Goal: Transaction & Acquisition: Purchase product/service

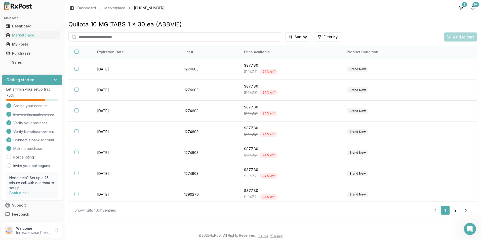
scroll to position [1, 0]
click at [112, 37] on input "search" at bounding box center [174, 36] width 213 height 9
type input "*******"
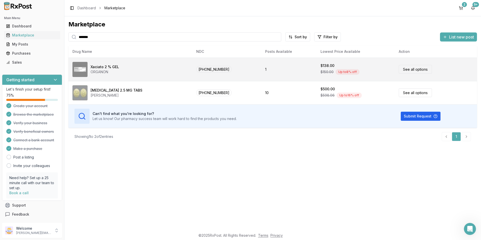
scroll to position [129, 0]
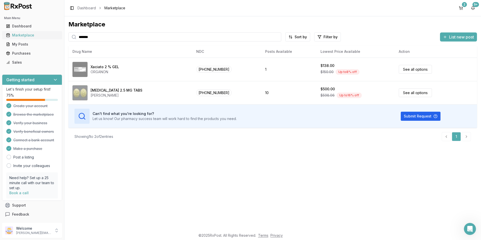
drag, startPoint x: 107, startPoint y: 37, endPoint x: 51, endPoint y: 33, distance: 56.2
click at [51, 33] on div "Main Menu Dashboard Marketplace My Posts Purchases Sales Getting started Let's …" at bounding box center [240, 120] width 481 height 240
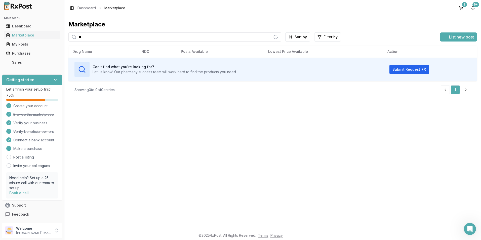
type input "*"
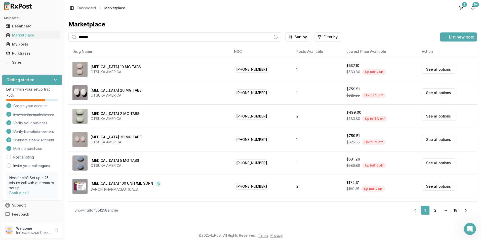
type input "*******"
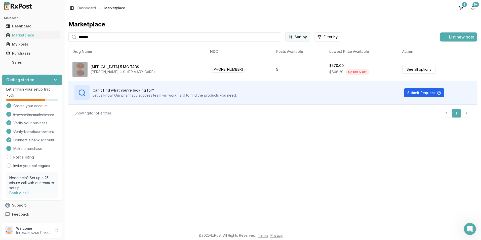
click at [420, 104] on td "Submit Request" at bounding box center [437, 92] width 79 height 23
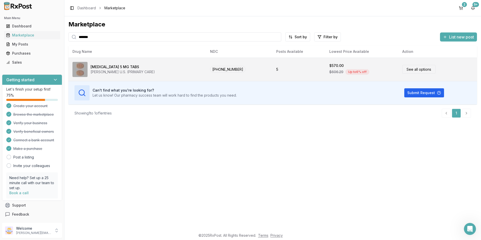
click at [408, 70] on link "See all options" at bounding box center [418, 69] width 33 height 9
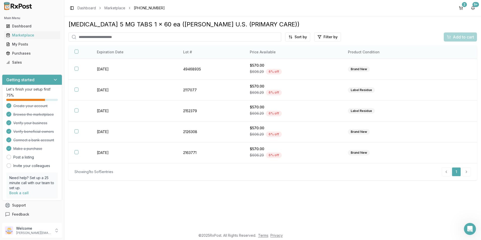
click at [75, 52] on button "button" at bounding box center [76, 52] width 4 height 4
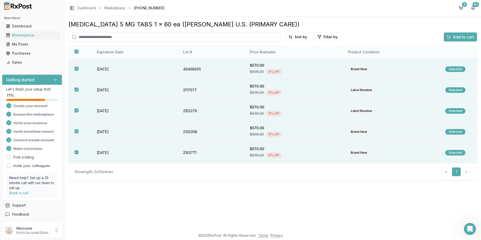
click at [75, 52] on button "button" at bounding box center [76, 52] width 4 height 4
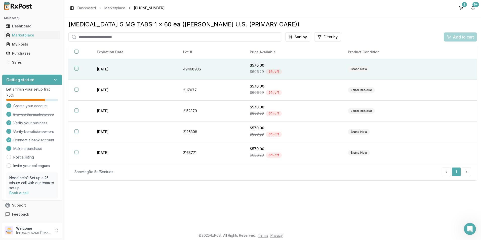
click at [75, 67] on button "button" at bounding box center [76, 69] width 4 height 4
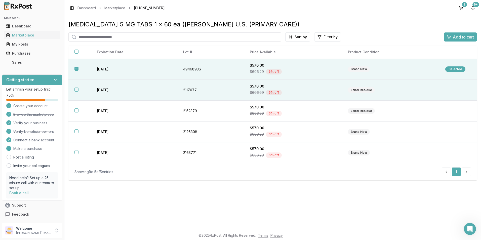
click at [76, 87] on th at bounding box center [79, 90] width 22 height 21
click at [460, 34] on span "Add to cart" at bounding box center [463, 37] width 21 height 6
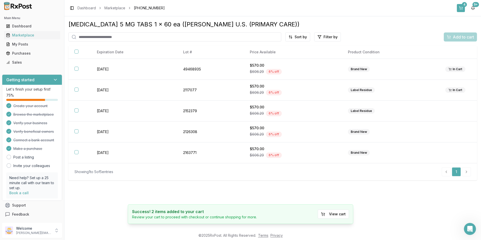
click at [463, 5] on div "4" at bounding box center [464, 4] width 5 height 5
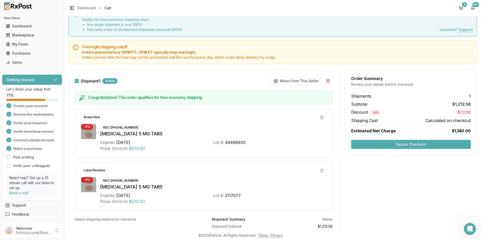
scroll to position [63, 0]
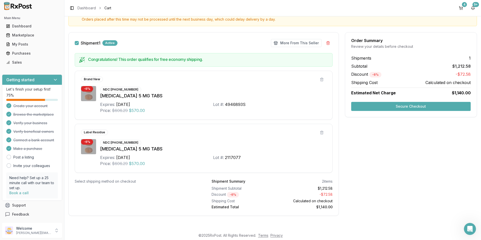
click at [387, 104] on button "Secure Checkout" at bounding box center [411, 106] width 120 height 9
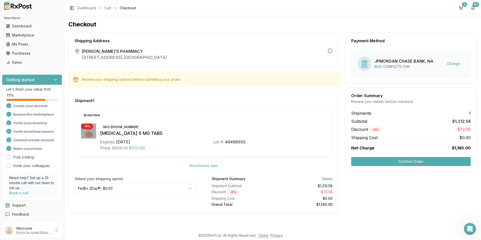
click at [399, 161] on button "Confirm Order" at bounding box center [411, 161] width 120 height 9
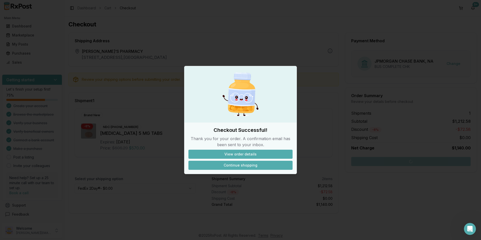
click at [243, 163] on button "Continue shopping" at bounding box center [240, 165] width 104 height 9
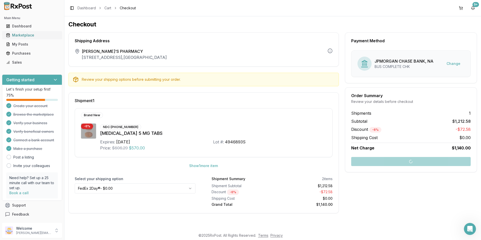
click at [27, 35] on div "Marketplace" at bounding box center [32, 35] width 52 height 5
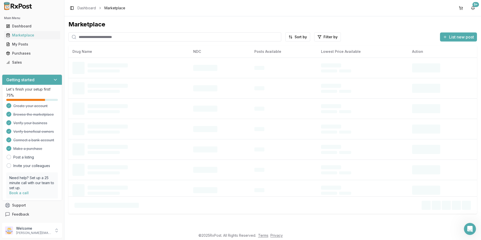
click at [89, 38] on input "search" at bounding box center [174, 36] width 213 height 9
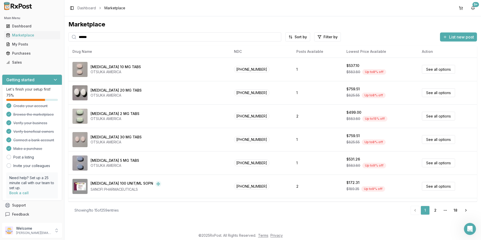
type input "******"
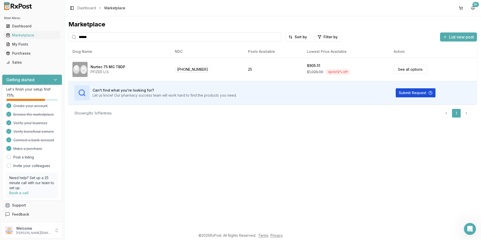
click at [403, 90] on button "Submit Request" at bounding box center [416, 92] width 40 height 9
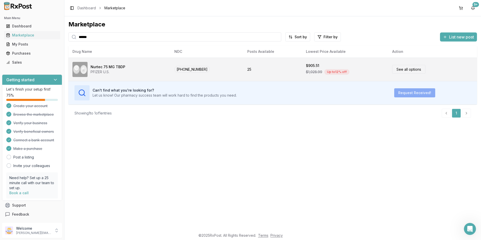
click at [403, 71] on link "See all options" at bounding box center [408, 69] width 33 height 9
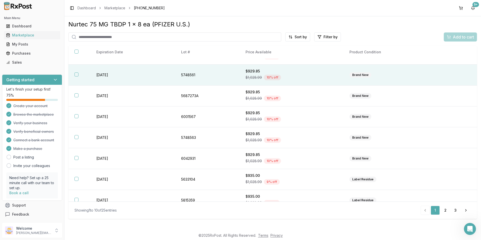
scroll to position [66, 0]
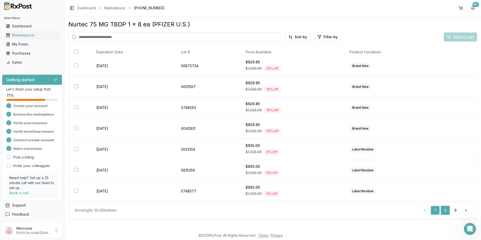
click at [447, 211] on link "2" at bounding box center [445, 210] width 9 height 9
click at [454, 209] on link "3" at bounding box center [455, 210] width 9 height 9
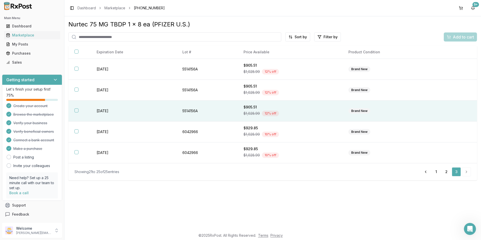
click at [78, 110] on button "button" at bounding box center [76, 110] width 4 height 4
click at [450, 39] on div "Add to cart" at bounding box center [460, 37] width 27 height 6
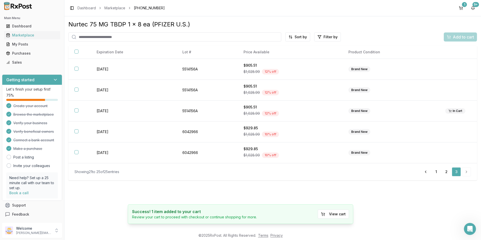
click at [92, 36] on input "search" at bounding box center [174, 36] width 213 height 9
type input "*******"
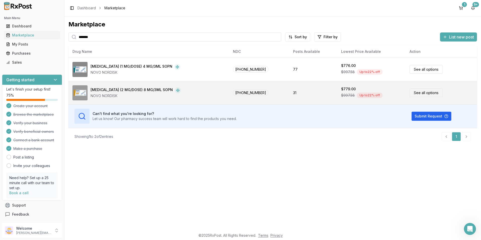
click at [101, 88] on div "[MEDICAL_DATA] (2 MG/DOSE) 8 MG/3ML SOPN" at bounding box center [132, 90] width 82 height 6
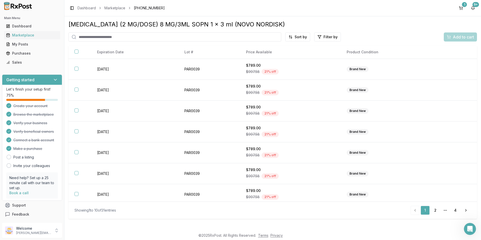
click at [84, 38] on input "search" at bounding box center [174, 36] width 213 height 9
type input "*******"
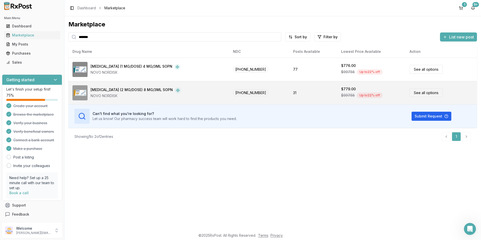
click at [341, 95] on span "$997.58" at bounding box center [348, 95] width 14 height 5
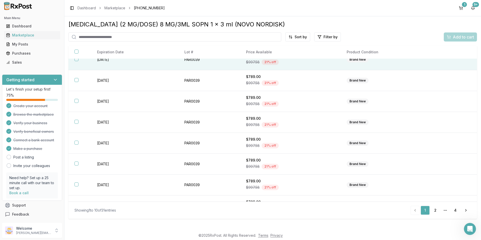
scroll to position [66, 0]
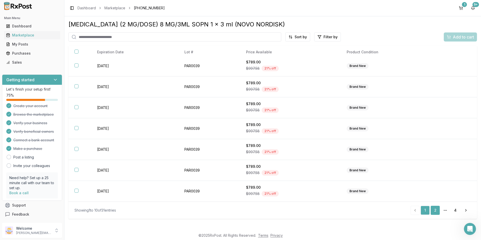
click at [434, 210] on link "2" at bounding box center [435, 210] width 9 height 9
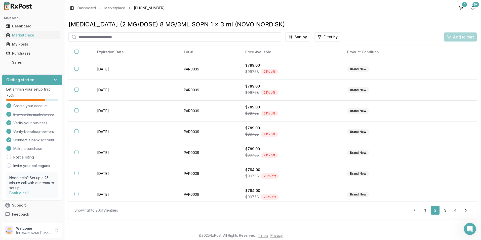
scroll to position [66, 0]
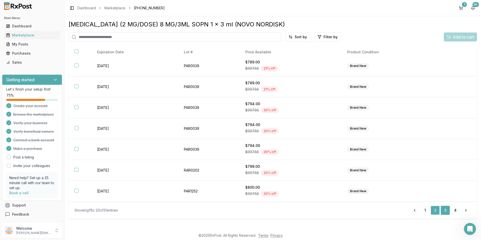
click at [446, 212] on link "3" at bounding box center [445, 210] width 9 height 9
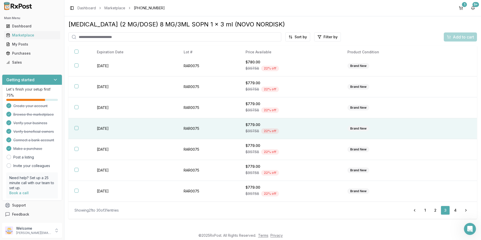
click at [76, 128] on button "button" at bounding box center [76, 128] width 4 height 4
click at [460, 37] on span "Add to cart" at bounding box center [463, 37] width 21 height 6
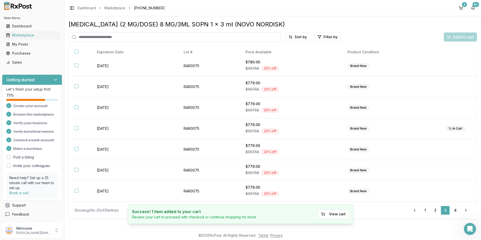
click at [114, 38] on input "search" at bounding box center [174, 36] width 213 height 9
type input "*******"
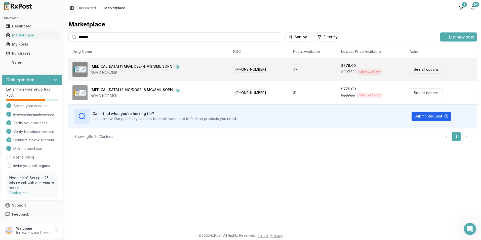
click at [152, 69] on div "[MEDICAL_DATA] (1 MG/DOSE) 4 MG/3ML SOPN" at bounding box center [132, 67] width 82 height 6
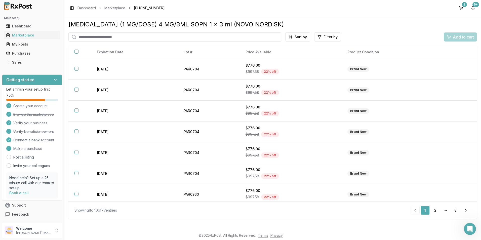
click at [133, 38] on input "search" at bounding box center [174, 36] width 213 height 9
type input "*******"
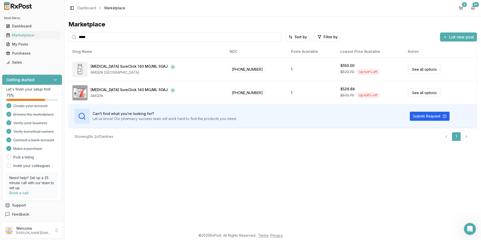
drag, startPoint x: 104, startPoint y: 37, endPoint x: 70, endPoint y: 33, distance: 34.3
click at [70, 33] on div "*****" at bounding box center [174, 36] width 213 height 9
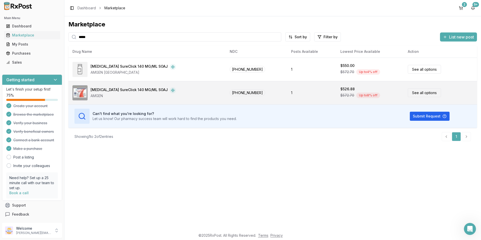
click at [102, 89] on div "[MEDICAL_DATA] SureClick 140 MG/ML SOAJ" at bounding box center [129, 90] width 77 height 6
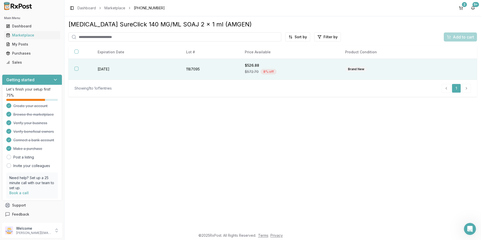
click at [75, 70] on button "button" at bounding box center [76, 69] width 4 height 4
click at [464, 38] on span "Add to cart" at bounding box center [463, 37] width 21 height 6
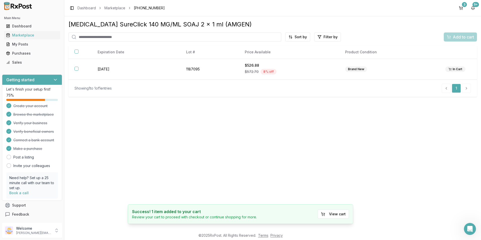
click at [101, 37] on input "search" at bounding box center [174, 36] width 213 height 9
type input "********"
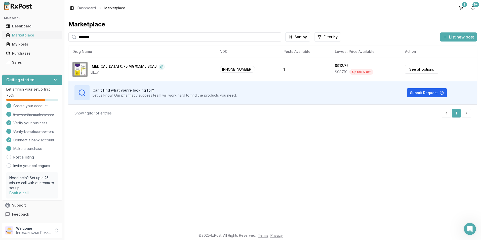
drag, startPoint x: 91, startPoint y: 38, endPoint x: 57, endPoint y: 38, distance: 34.2
click at [57, 38] on div "Main Menu Dashboard Marketplace My Posts Purchases Sales Getting started Let's …" at bounding box center [240, 120] width 481 height 240
type input "******"
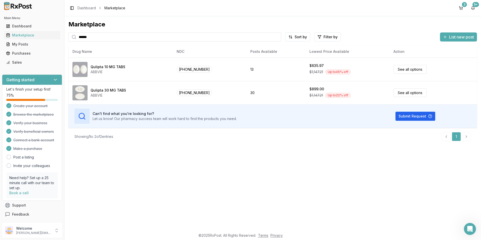
drag, startPoint x: 103, startPoint y: 39, endPoint x: 65, endPoint y: 39, distance: 38.0
click at [65, 39] on div "Marketplace ****** Sort by Filter by List new post Card Table NDC: [PHONE_NUMBE…" at bounding box center [272, 123] width 417 height 214
drag, startPoint x: 100, startPoint y: 37, endPoint x: 76, endPoint y: 37, distance: 23.6
click at [76, 37] on div "******" at bounding box center [174, 36] width 213 height 9
type input "********"
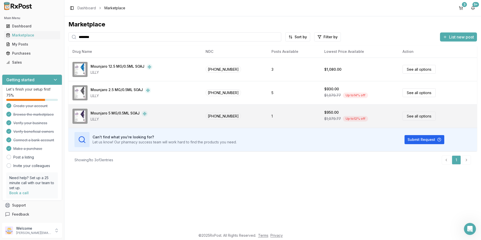
click at [96, 118] on div "LILLY" at bounding box center [119, 119] width 57 height 5
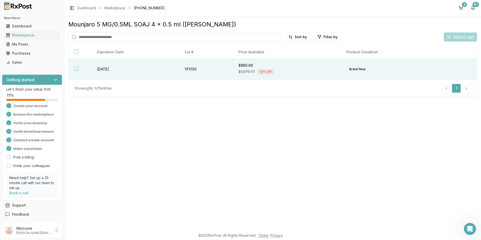
click at [77, 69] on button "button" at bounding box center [76, 69] width 4 height 4
click at [457, 37] on span "Add to cart" at bounding box center [463, 37] width 21 height 6
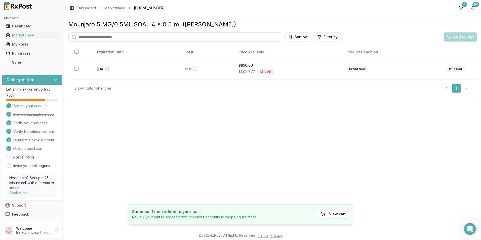
click at [103, 32] on div "Mounjaro 5 MG/0.5ML SOAJ 4 x 0.5 ml (LILLY) Sort by Filter by Add to cart Brand…" at bounding box center [272, 58] width 409 height 76
click at [102, 38] on input "search" at bounding box center [174, 36] width 213 height 9
type input "*****"
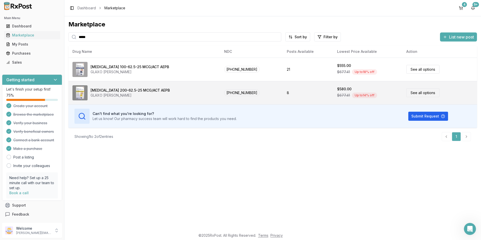
click at [337, 95] on span "$677.41" at bounding box center [343, 95] width 13 height 5
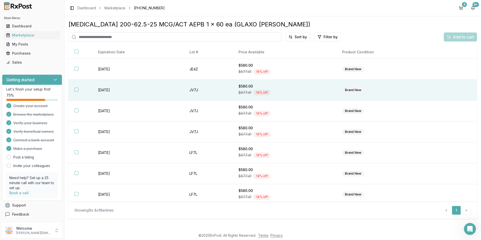
click at [76, 90] on button "button" at bounding box center [76, 90] width 4 height 4
click at [455, 39] on span "Add to cart" at bounding box center [463, 37] width 21 height 6
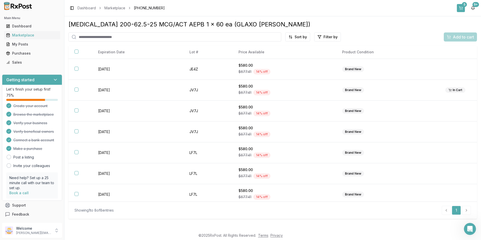
click at [465, 7] on div "5" at bounding box center [464, 4] width 5 height 5
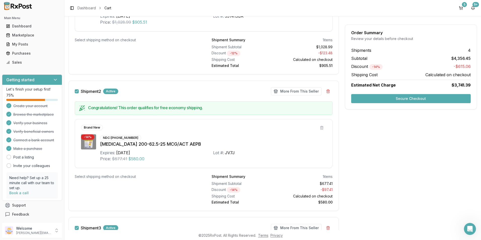
scroll to position [176, 0]
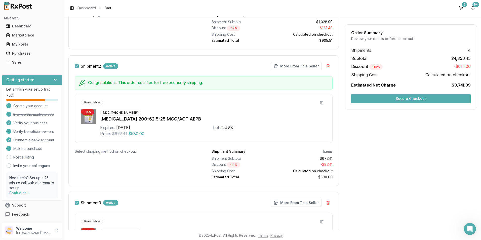
click at [383, 97] on button "Secure Checkout" at bounding box center [411, 98] width 120 height 9
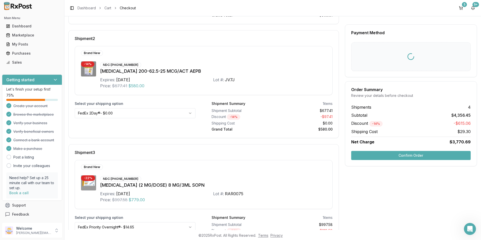
scroll to position [4, 0]
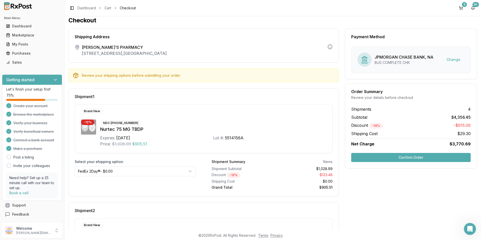
click at [402, 157] on button "Confirm Order" at bounding box center [411, 157] width 120 height 9
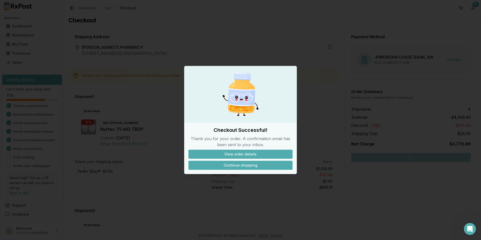
click at [225, 165] on button "Continue shopping" at bounding box center [240, 165] width 104 height 9
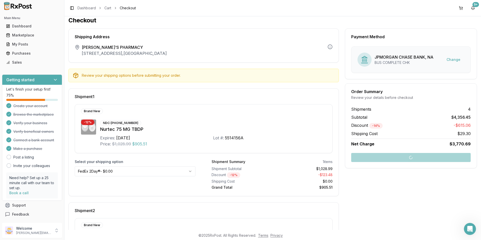
scroll to position [1, 0]
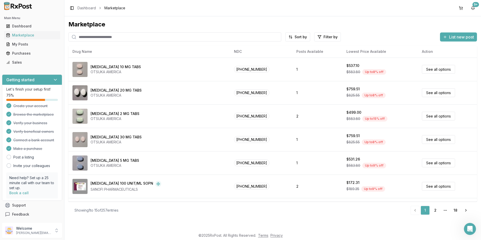
click at [85, 35] on input "search" at bounding box center [174, 36] width 213 height 9
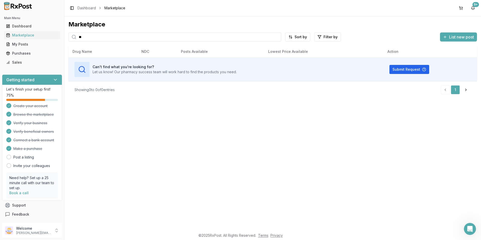
type input "*"
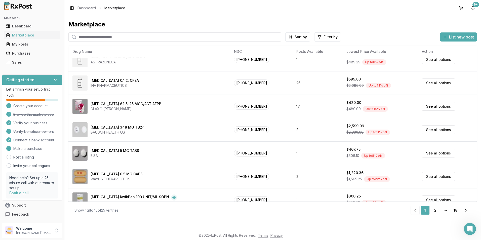
scroll to position [207, 0]
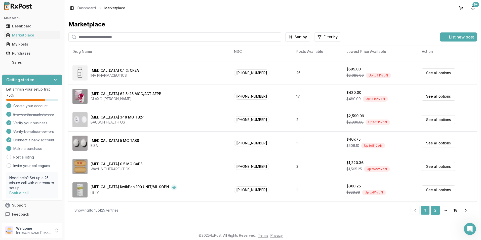
click at [435, 211] on link "2" at bounding box center [435, 210] width 9 height 9
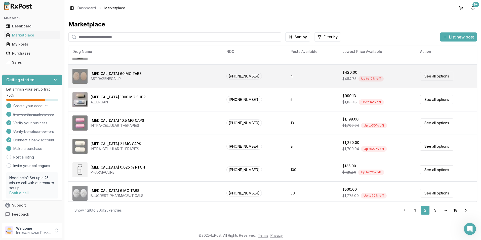
scroll to position [207, 0]
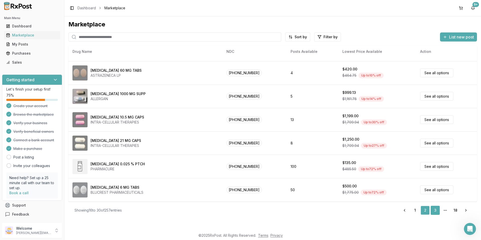
click at [434, 210] on link "3" at bounding box center [435, 210] width 9 height 9
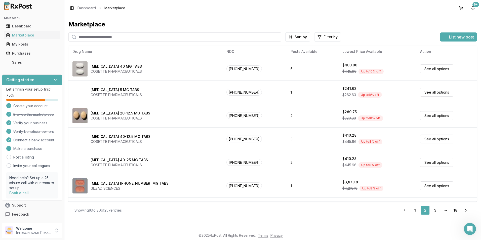
scroll to position [0, 0]
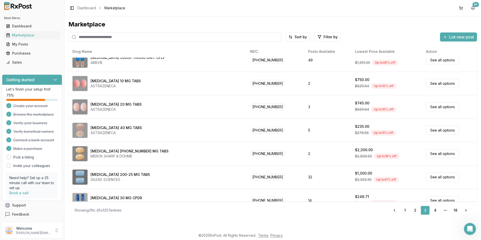
scroll to position [207, 0]
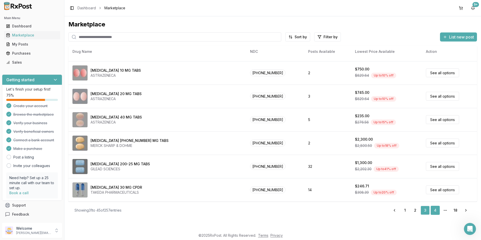
click at [435, 212] on link "4" at bounding box center [435, 210] width 9 height 9
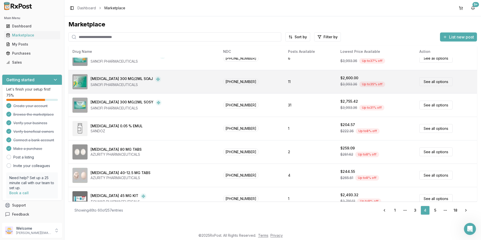
scroll to position [207, 0]
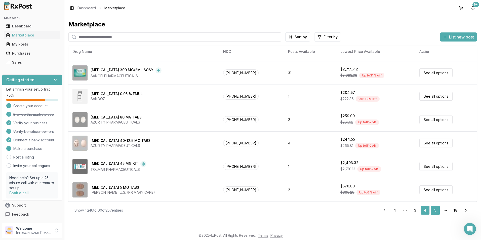
click at [435, 211] on link "5" at bounding box center [435, 210] width 9 height 9
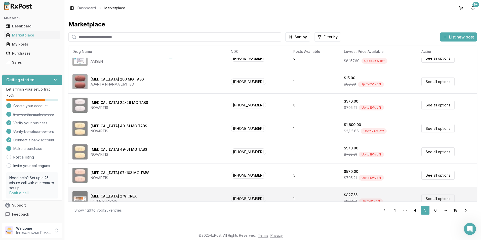
scroll to position [207, 0]
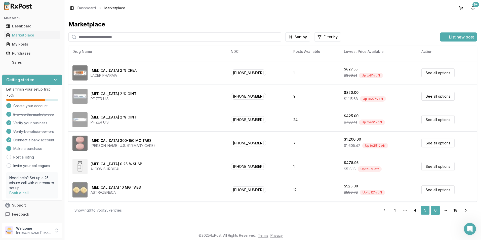
click at [435, 209] on link "6" at bounding box center [435, 210] width 9 height 9
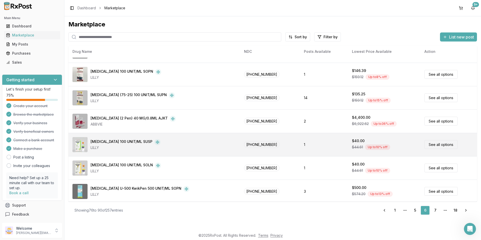
scroll to position [207, 0]
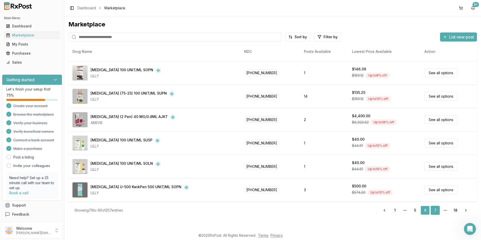
click at [433, 210] on link "7" at bounding box center [435, 210] width 9 height 9
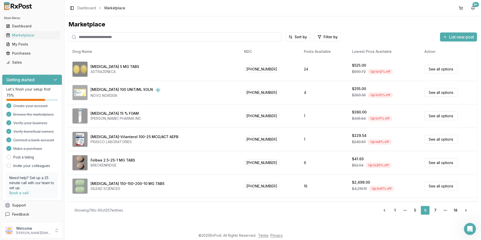
scroll to position [0, 0]
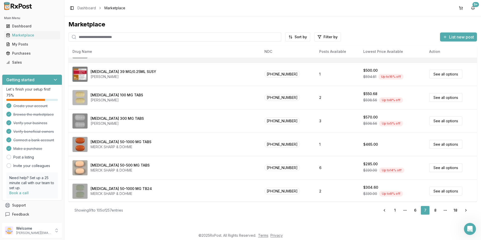
scroll to position [207, 0]
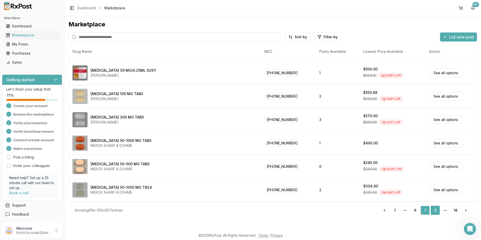
click at [433, 211] on link "8" at bounding box center [435, 210] width 9 height 9
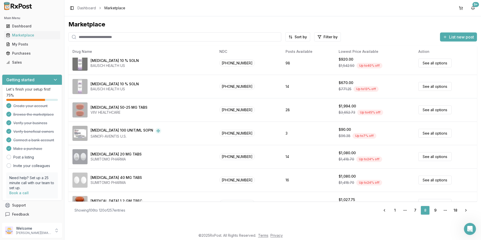
scroll to position [157, 0]
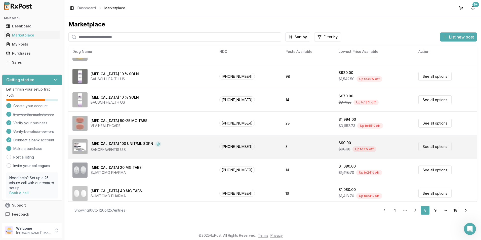
click at [342, 149] on span "$96.38" at bounding box center [345, 149] width 12 height 5
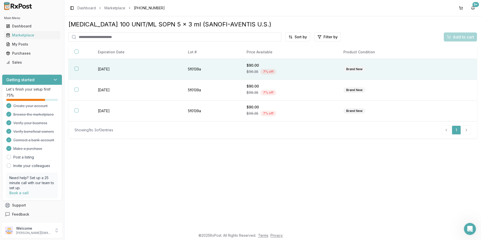
click at [78, 68] on button "button" at bounding box center [76, 69] width 4 height 4
click at [467, 38] on span "Add to cart" at bounding box center [463, 37] width 21 height 6
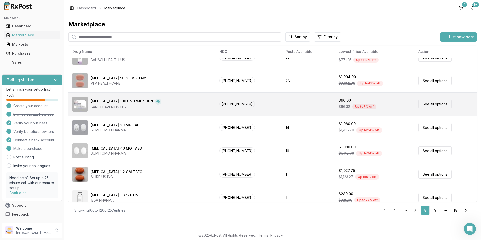
scroll to position [207, 0]
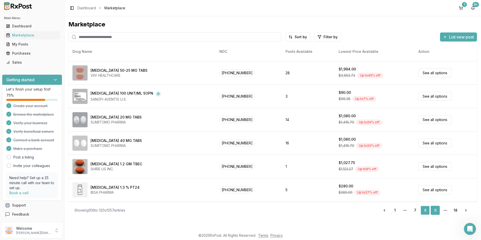
click at [436, 211] on link "9" at bounding box center [435, 210] width 9 height 9
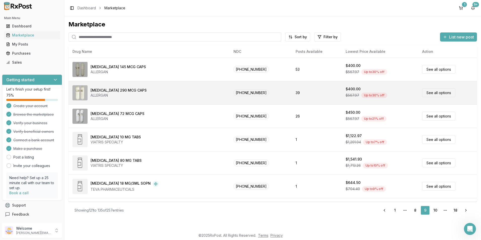
click at [346, 92] on div "$567.97 Up to 30 % off" at bounding box center [380, 96] width 68 height 8
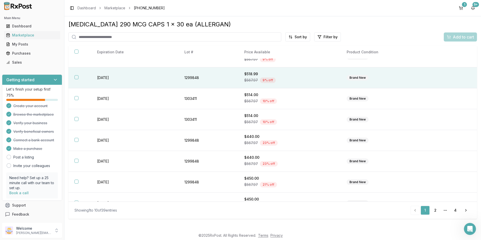
scroll to position [66, 0]
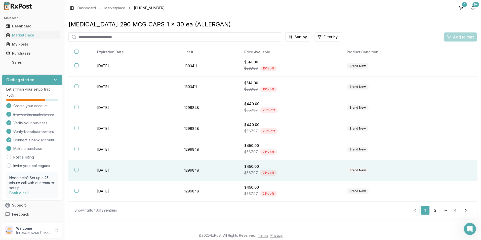
click at [76, 170] on button "button" at bounding box center [76, 170] width 4 height 4
click at [468, 37] on span "Add to cart" at bounding box center [463, 37] width 21 height 6
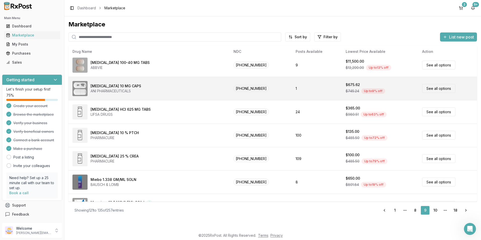
scroll to position [207, 0]
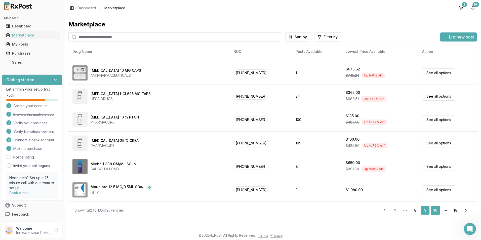
click at [440, 211] on link "10" at bounding box center [435, 210] width 9 height 9
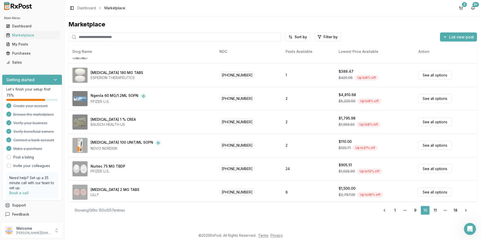
scroll to position [207, 0]
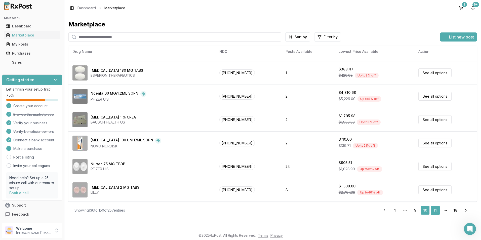
click at [435, 210] on link "11" at bounding box center [435, 210] width 9 height 9
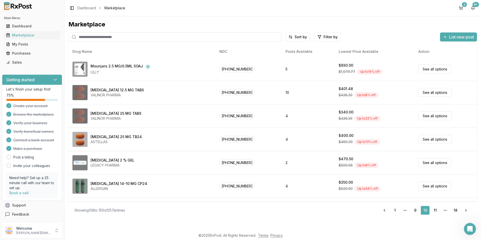
scroll to position [0, 0]
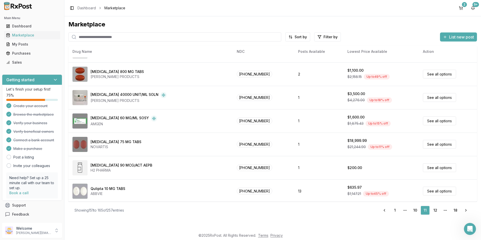
scroll to position [207, 0]
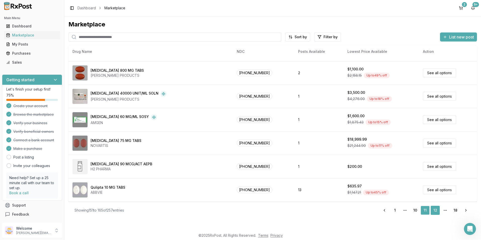
click at [434, 211] on link "12" at bounding box center [435, 210] width 9 height 9
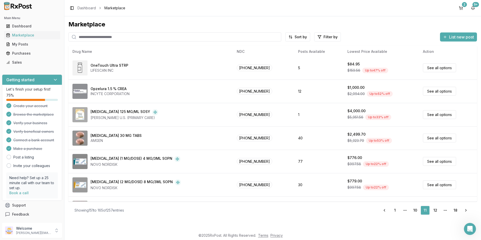
scroll to position [0, 0]
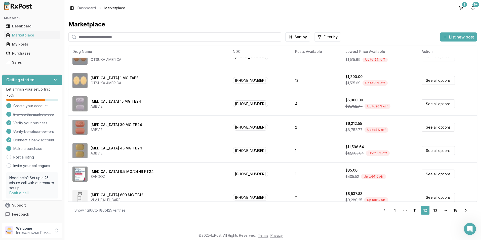
scroll to position [207, 0]
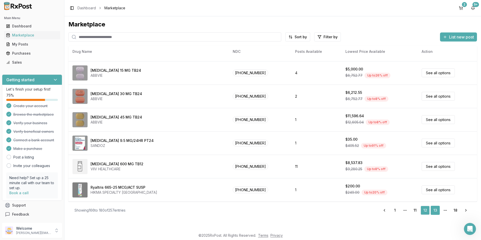
click at [433, 210] on link "13" at bounding box center [435, 210] width 9 height 9
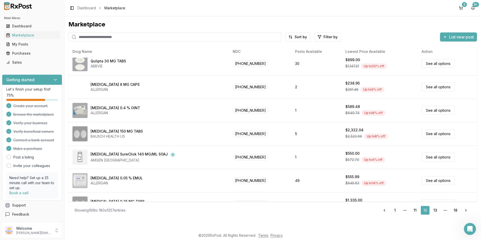
scroll to position [0, 0]
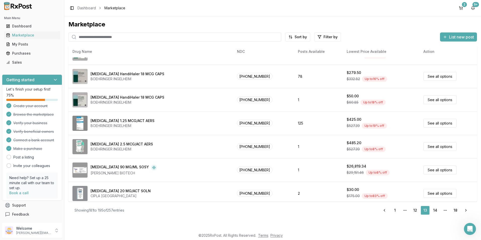
scroll to position [207, 0]
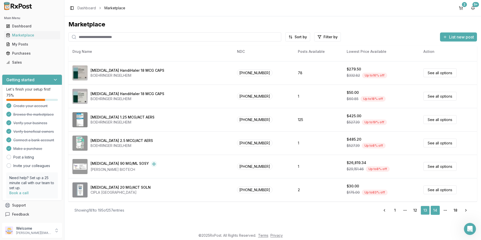
click at [435, 213] on link "14" at bounding box center [435, 210] width 9 height 9
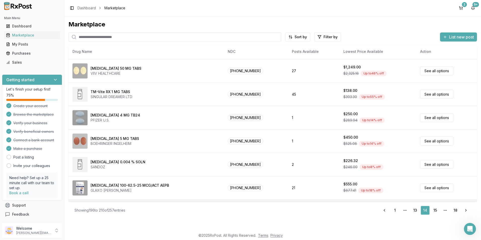
scroll to position [207, 0]
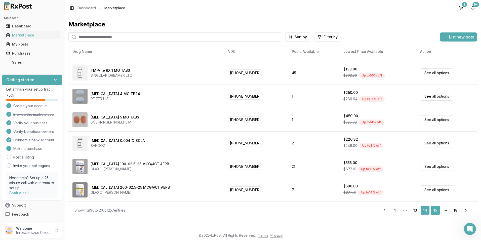
click at [435, 208] on link "15" at bounding box center [435, 210] width 9 height 9
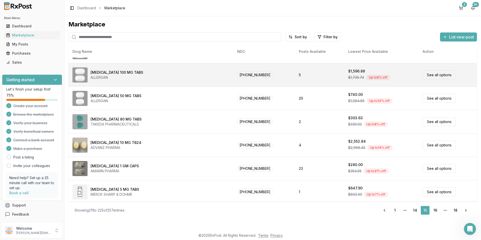
scroll to position [207, 0]
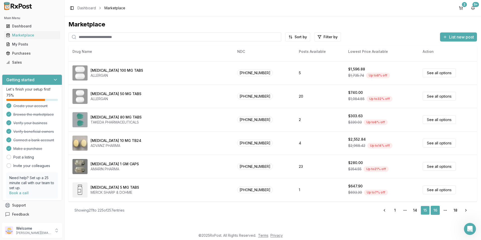
click at [433, 210] on link "16" at bounding box center [435, 210] width 9 height 9
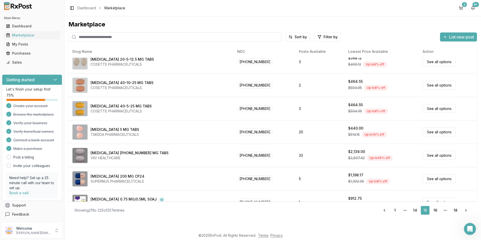
scroll to position [0, 0]
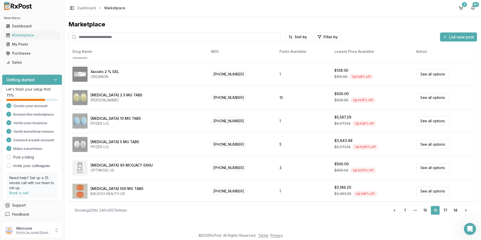
scroll to position [207, 0]
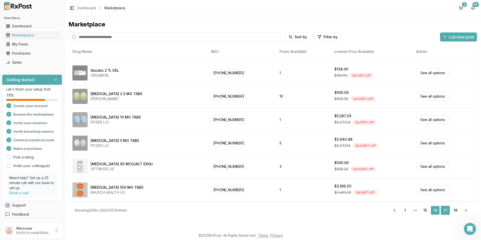
click at [443, 211] on link "17" at bounding box center [445, 210] width 9 height 9
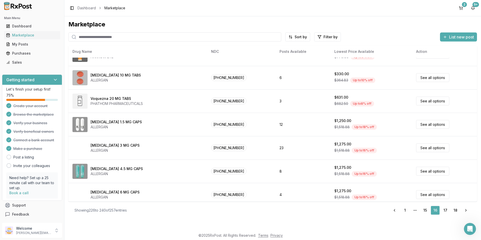
scroll to position [0, 0]
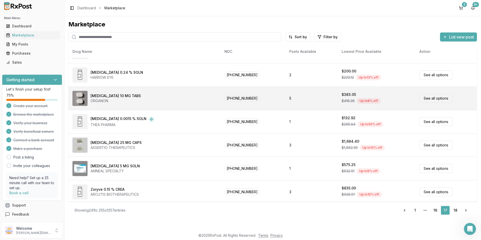
scroll to position [207, 0]
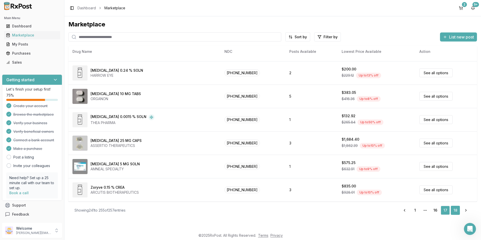
click at [454, 210] on link "18" at bounding box center [455, 210] width 9 height 9
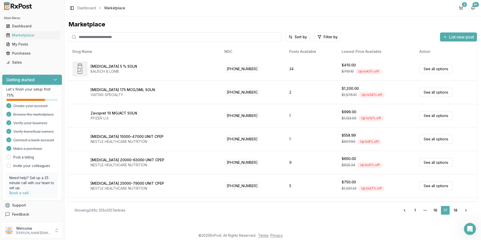
scroll to position [0, 0]
